Goal: Task Accomplishment & Management: Complete application form

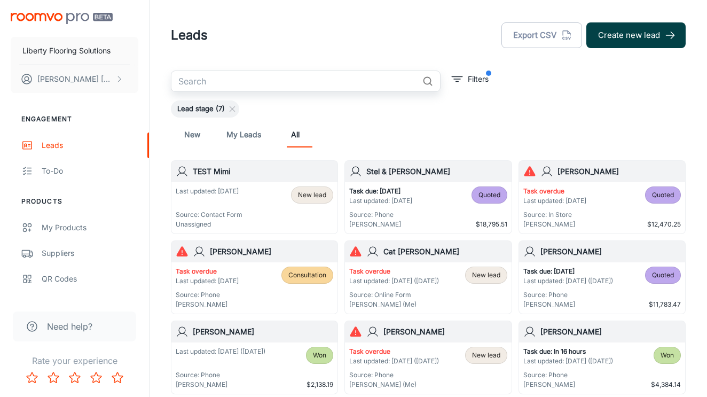
click at [622, 26] on button "Create new lead" at bounding box center [635, 35] width 99 height 26
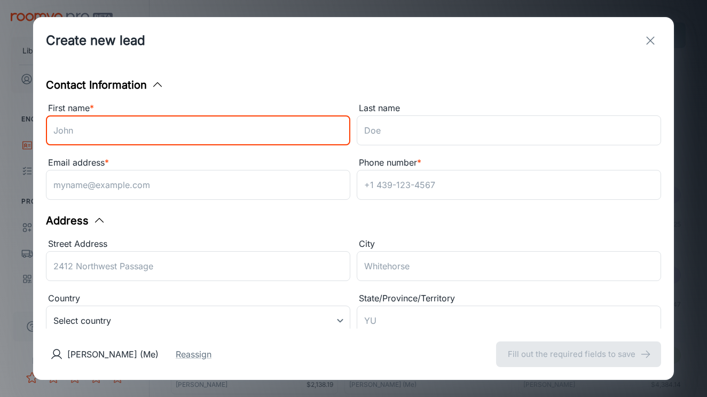
type input ";"
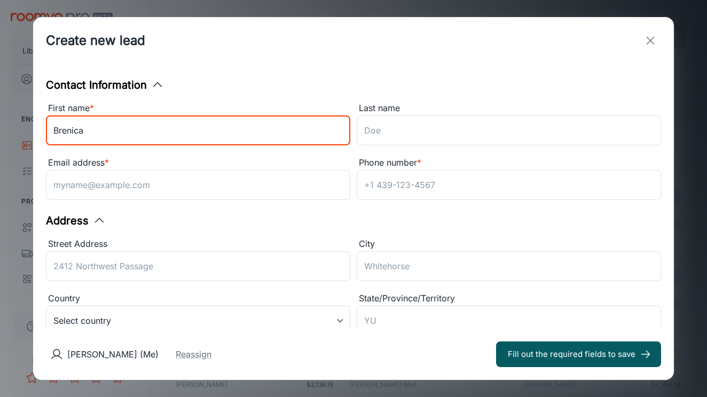
type input "Brenica"
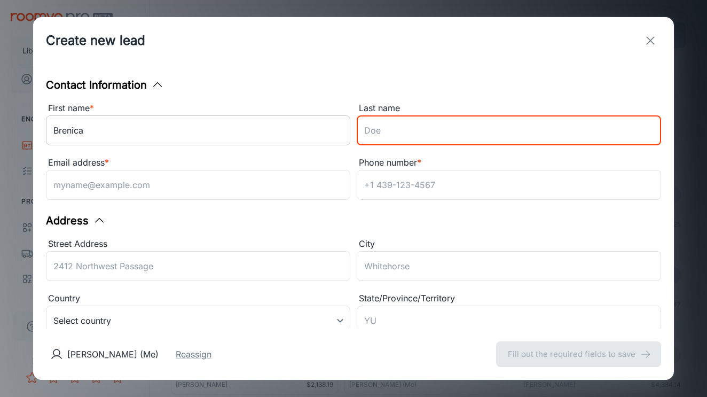
type input "b"
type input "[PERSON_NAME]"
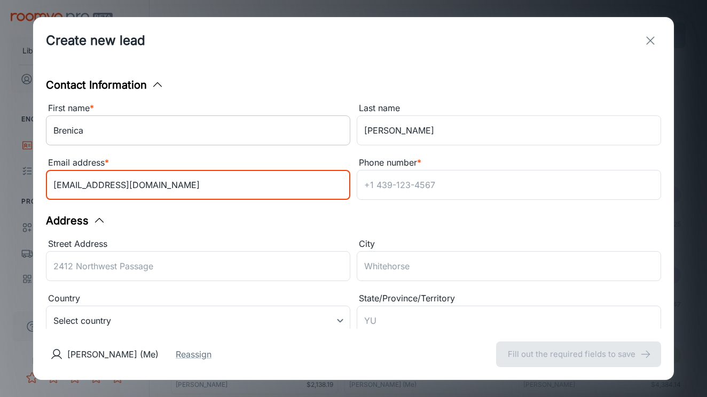
type input "[EMAIL_ADDRESS][DOMAIN_NAME]"
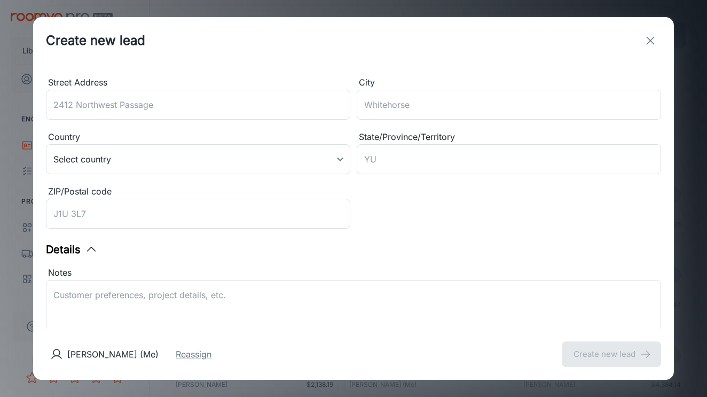
scroll to position [13, 0]
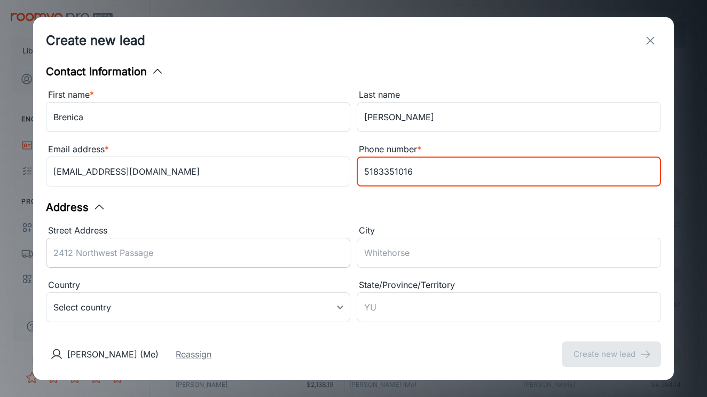
type input "5183351016"
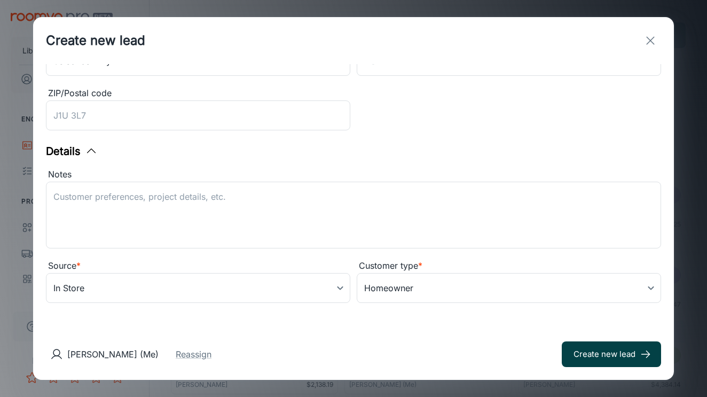
scroll to position [260, 0]
click at [608, 352] on button "Create new lead" at bounding box center [611, 354] width 99 height 26
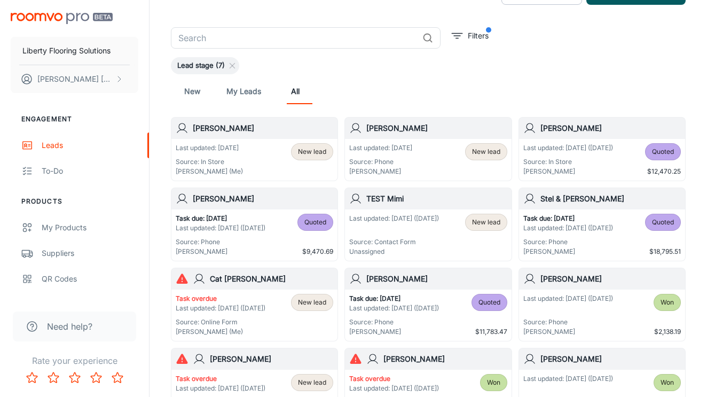
scroll to position [44, 0]
click at [252, 162] on div "Last updated: [DATE] Source: In Store [PERSON_NAME] (Me) New lead" at bounding box center [255, 159] width 158 height 33
